Goal: Information Seeking & Learning: Check status

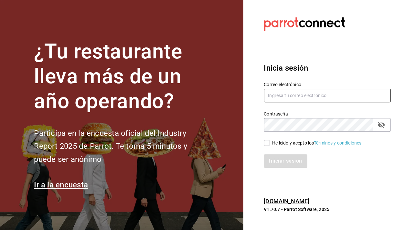
type input "[EMAIL_ADDRESS][DOMAIN_NAME]"
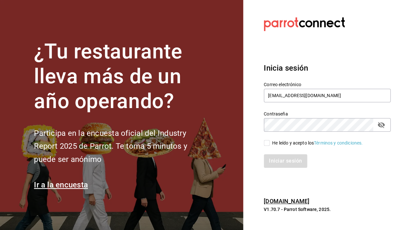
click at [267, 144] on input "He leído y acepto los Términos y condiciones." at bounding box center [267, 143] width 6 height 6
checkbox input "true"
click at [276, 164] on button "Iniciar sesión" at bounding box center [286, 161] width 44 height 14
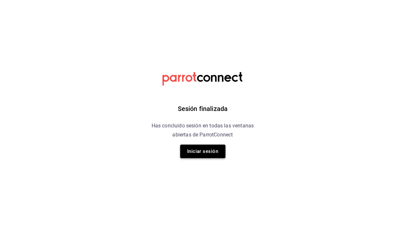
click at [203, 148] on button "Iniciar sesión" at bounding box center [202, 152] width 45 height 14
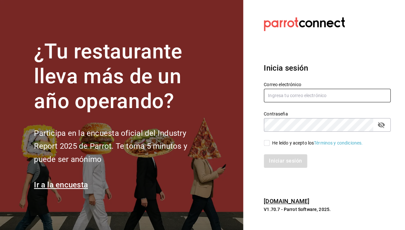
type input "nucafedbb@gmail.com"
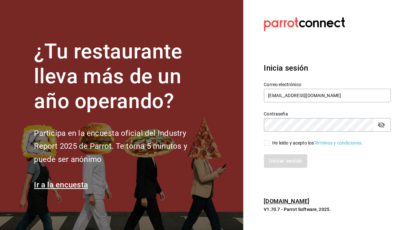
click at [266, 144] on input "He leído y acepto los Términos y condiciones." at bounding box center [267, 143] width 6 height 6
checkbox input "true"
click at [277, 163] on button "Iniciar sesión" at bounding box center [286, 161] width 44 height 14
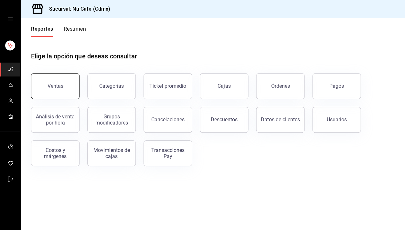
click at [61, 88] on div "Ventas" at bounding box center [55, 86] width 16 height 6
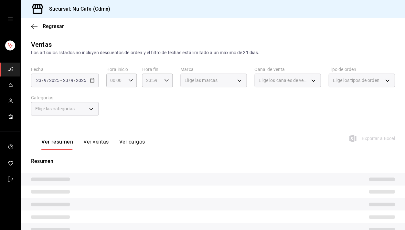
scroll to position [15, 0]
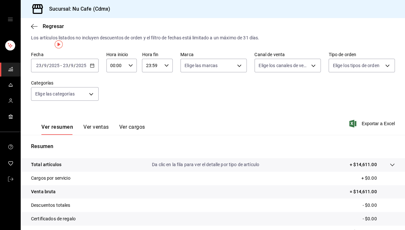
click at [64, 68] on input "23" at bounding box center [65, 65] width 6 height 5
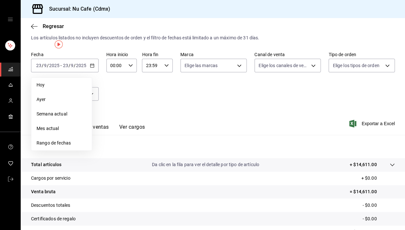
scroll to position [0, 0]
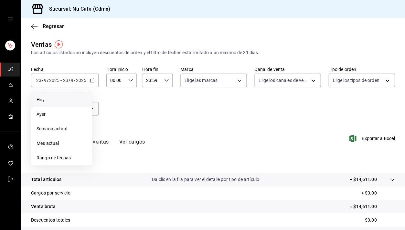
click at [52, 100] on span "Hoy" at bounding box center [61, 100] width 50 height 7
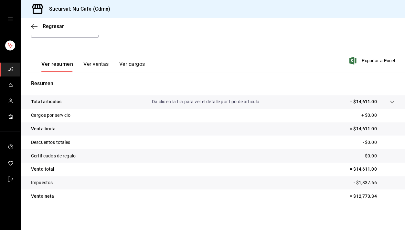
click at [30, 23] on div "Regresar" at bounding box center [213, 26] width 384 height 16
click at [36, 29] on div "Regresar" at bounding box center [213, 26] width 384 height 16
click at [35, 28] on icon "button" at bounding box center [34, 27] width 6 height 6
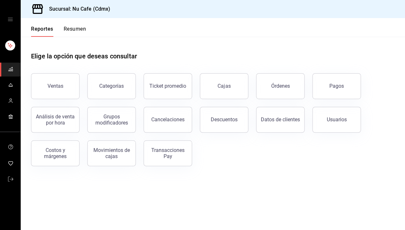
click at [83, 28] on button "Resumen" at bounding box center [75, 31] width 22 height 11
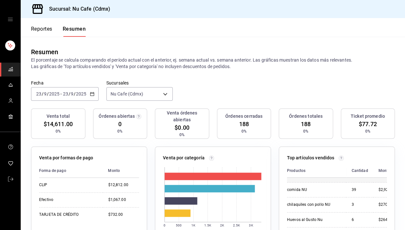
scroll to position [14, 0]
